Goal: Go to known website: Go to known website

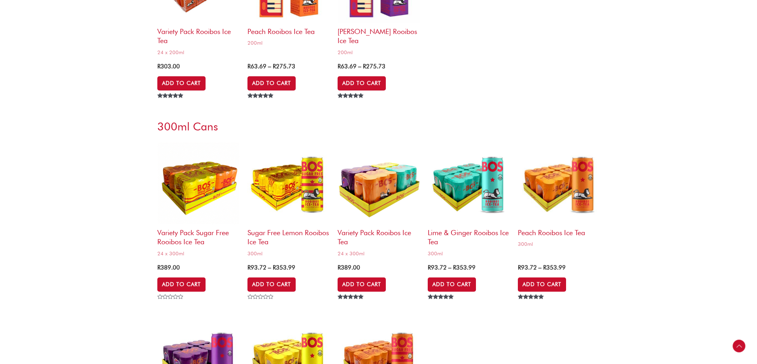
scroll to position [1858, 0]
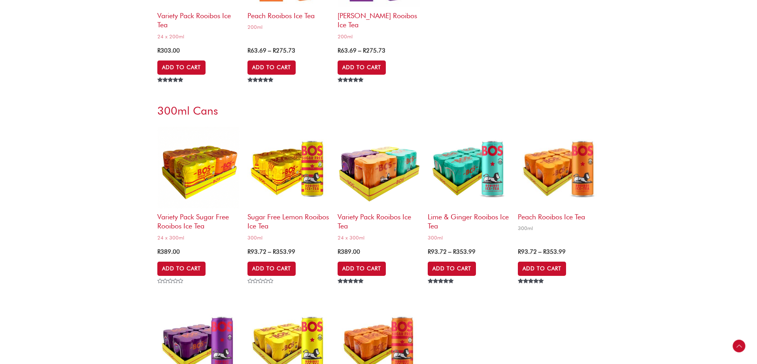
click at [578, 164] on img at bounding box center [559, 167] width 82 height 82
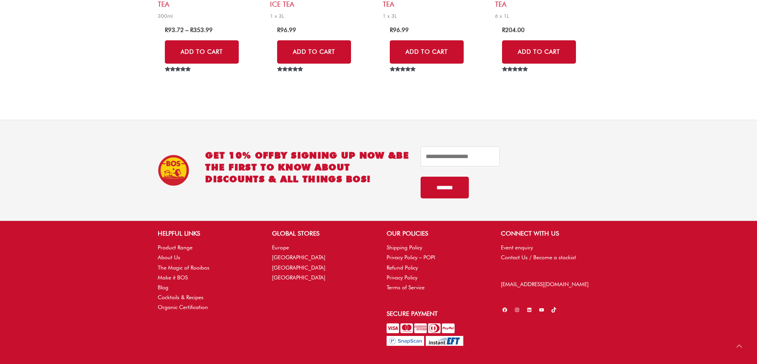
scroll to position [830, 0]
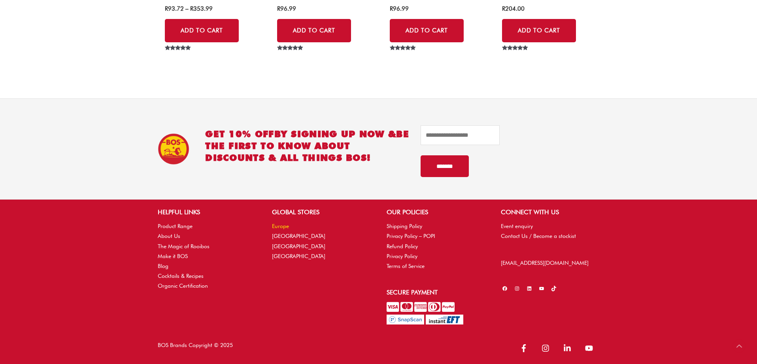
click at [273, 227] on link "Europe" at bounding box center [280, 226] width 17 height 6
